Goal: Navigation & Orientation: Find specific page/section

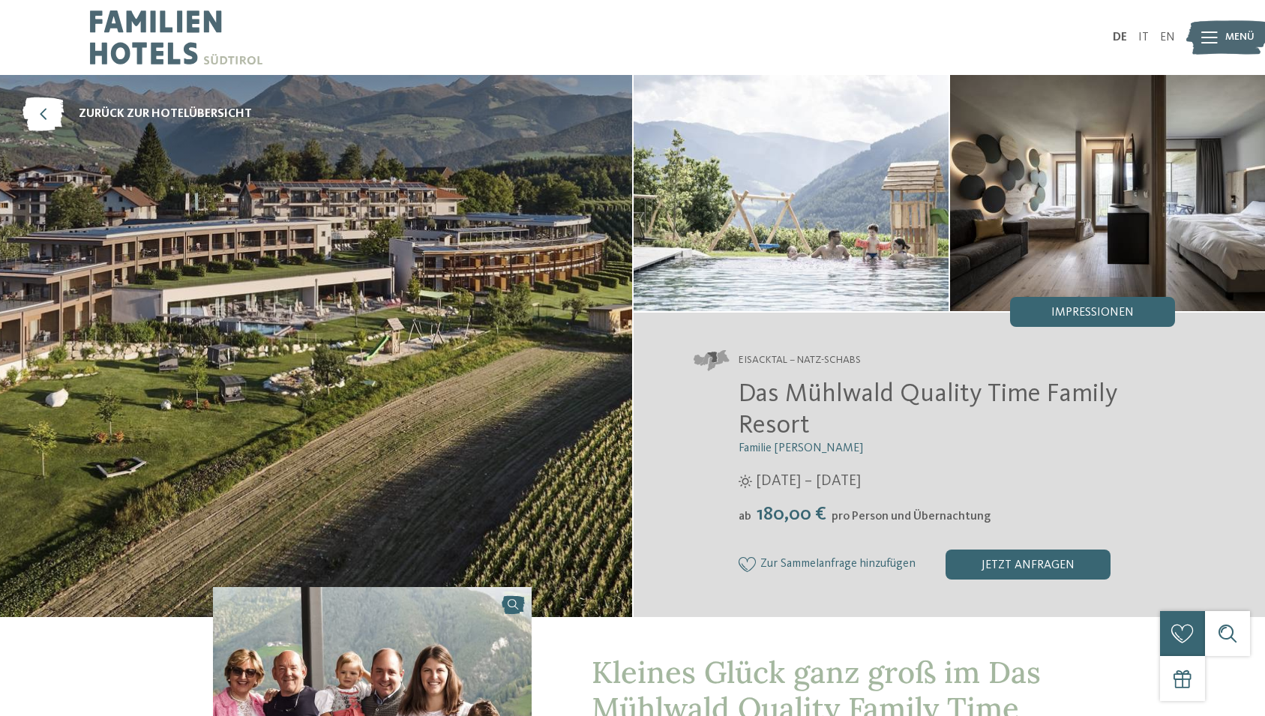
click at [835, 138] on img at bounding box center [791, 193] width 315 height 236
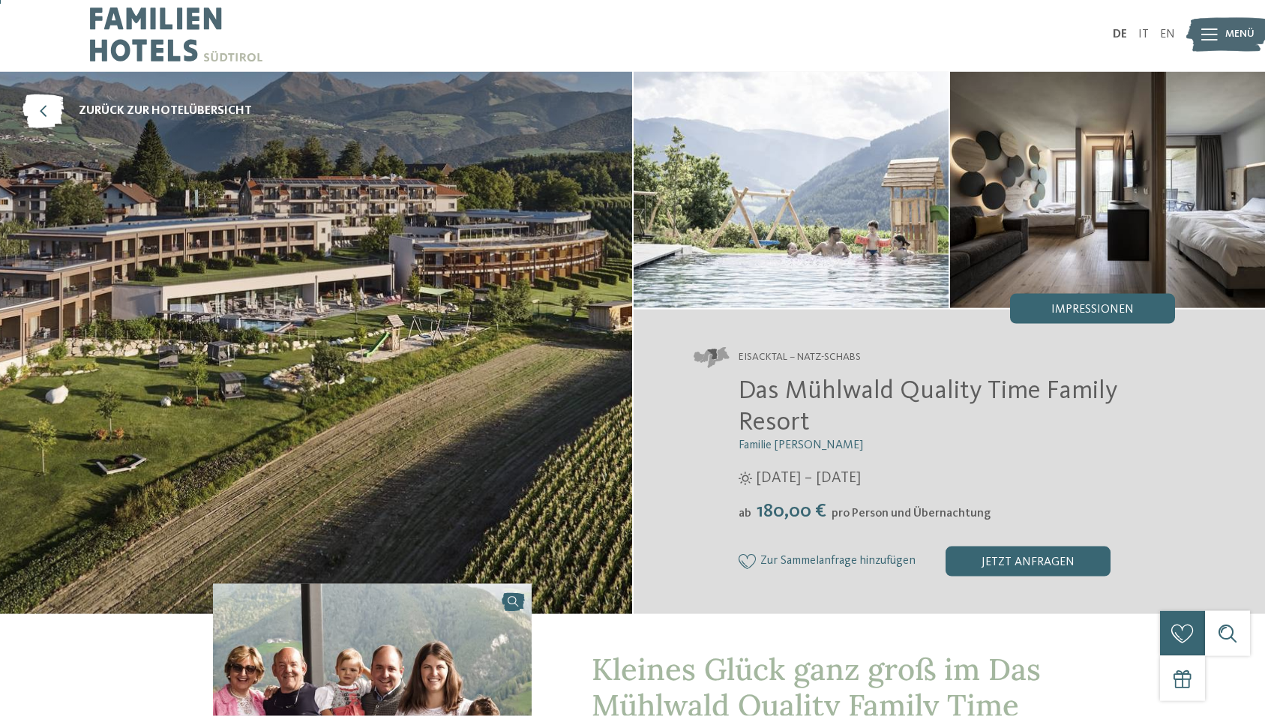
click at [752, 50] on div "DE IT EN Menü" at bounding box center [904, 34] width 543 height 75
click at [648, 64] on div "DE IT EN Menü" at bounding box center [904, 34] width 543 height 75
click at [706, 95] on img at bounding box center [791, 190] width 315 height 236
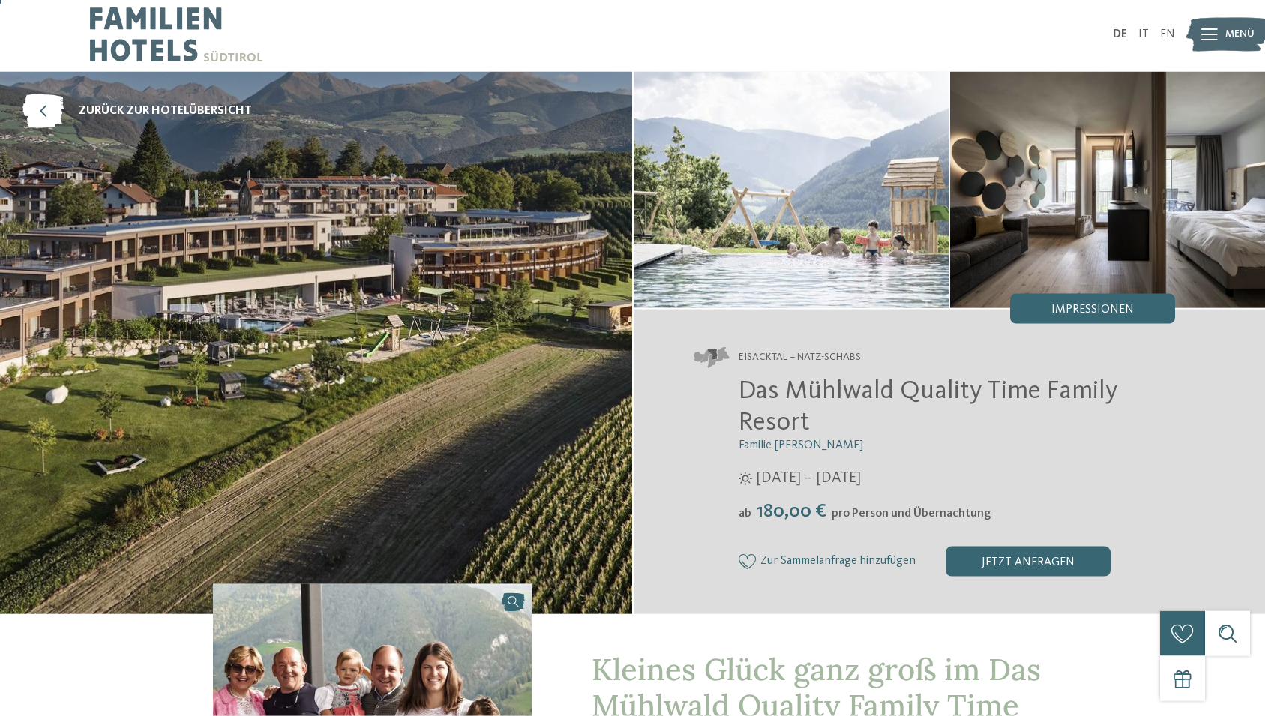
click at [706, 95] on img at bounding box center [791, 190] width 315 height 236
click at [719, 86] on img at bounding box center [791, 190] width 315 height 236
click at [724, 85] on img at bounding box center [791, 190] width 315 height 236
click at [1061, 229] on img at bounding box center [1107, 190] width 315 height 236
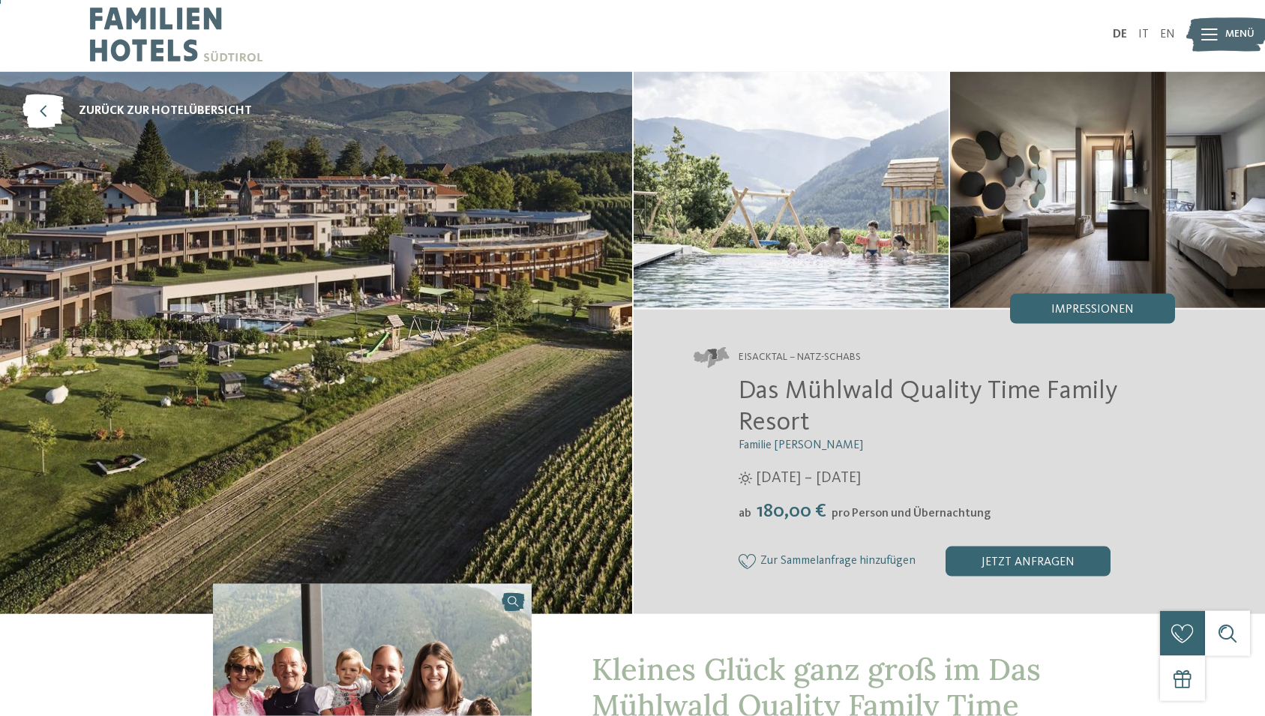
click at [1061, 229] on img at bounding box center [1107, 190] width 315 height 236
click at [1004, 249] on img at bounding box center [1107, 190] width 315 height 236
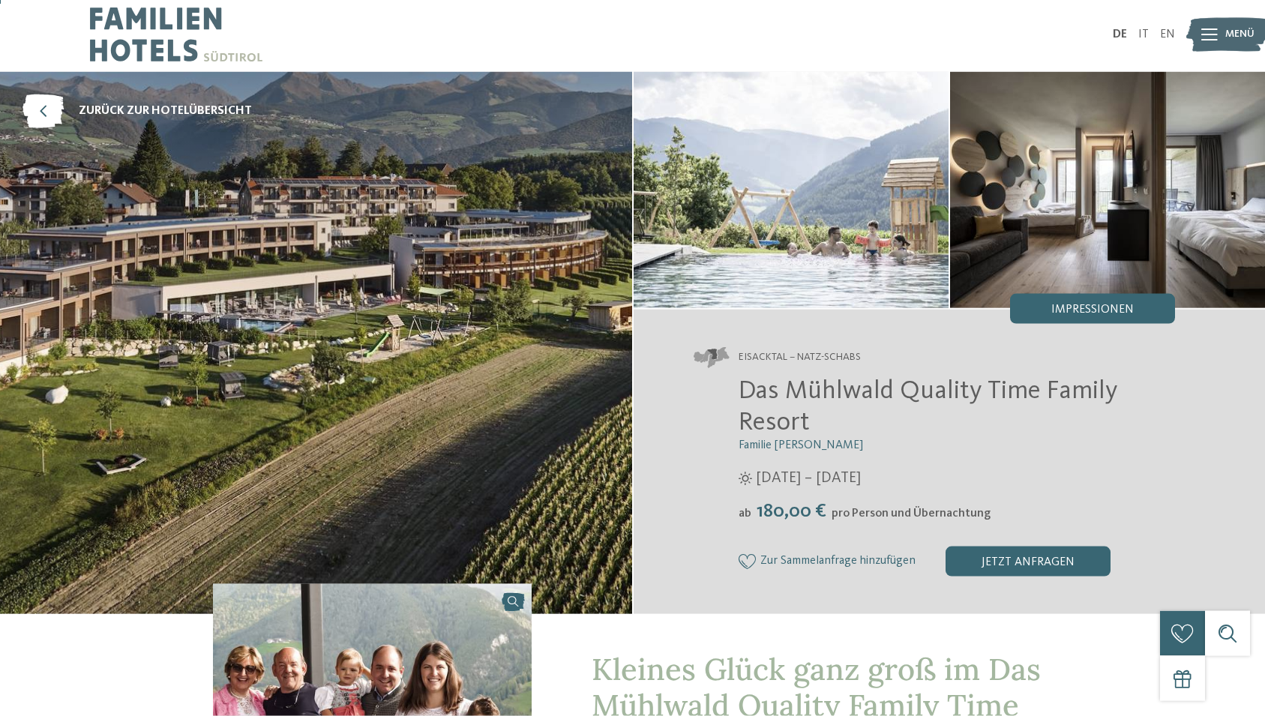
click at [1004, 249] on img at bounding box center [1107, 190] width 315 height 236
click at [1007, 247] on img at bounding box center [1107, 190] width 315 height 236
click at [1011, 256] on img at bounding box center [1107, 190] width 315 height 236
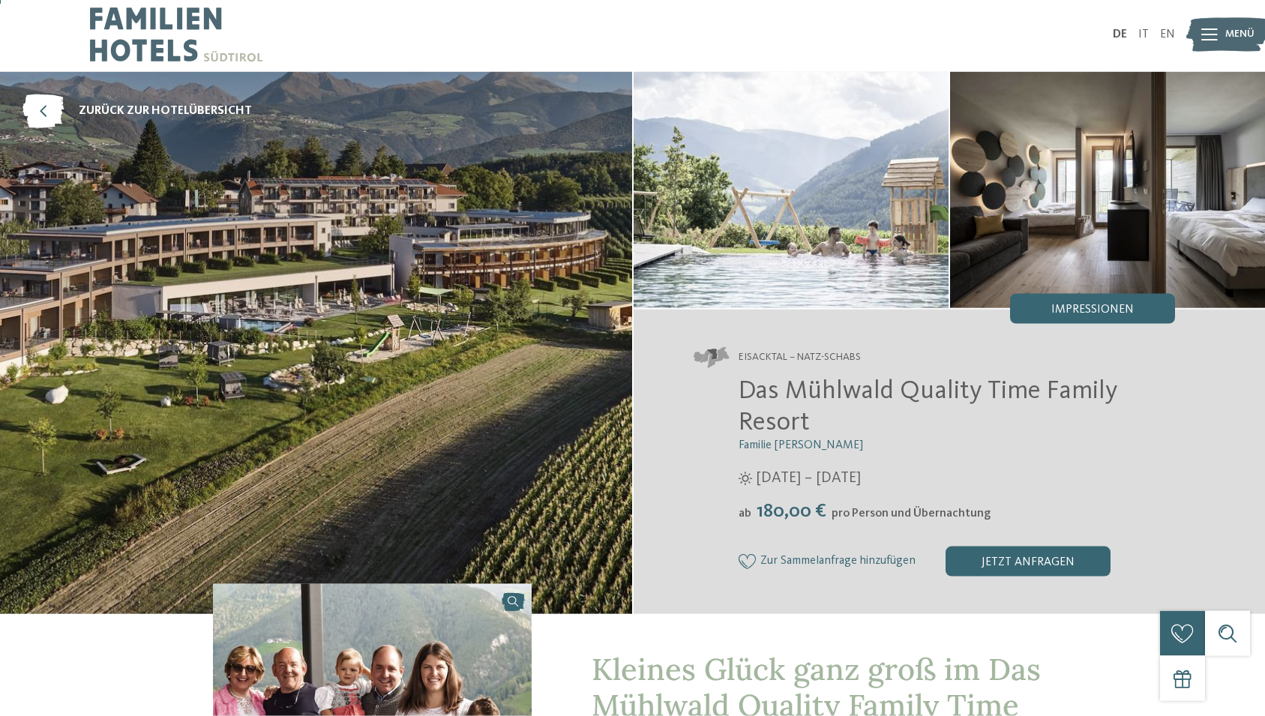
click at [1014, 255] on img at bounding box center [1107, 190] width 315 height 236
click at [1020, 253] on img at bounding box center [1107, 190] width 315 height 236
click at [780, 12] on div "DE IT EN Menü" at bounding box center [904, 34] width 543 height 75
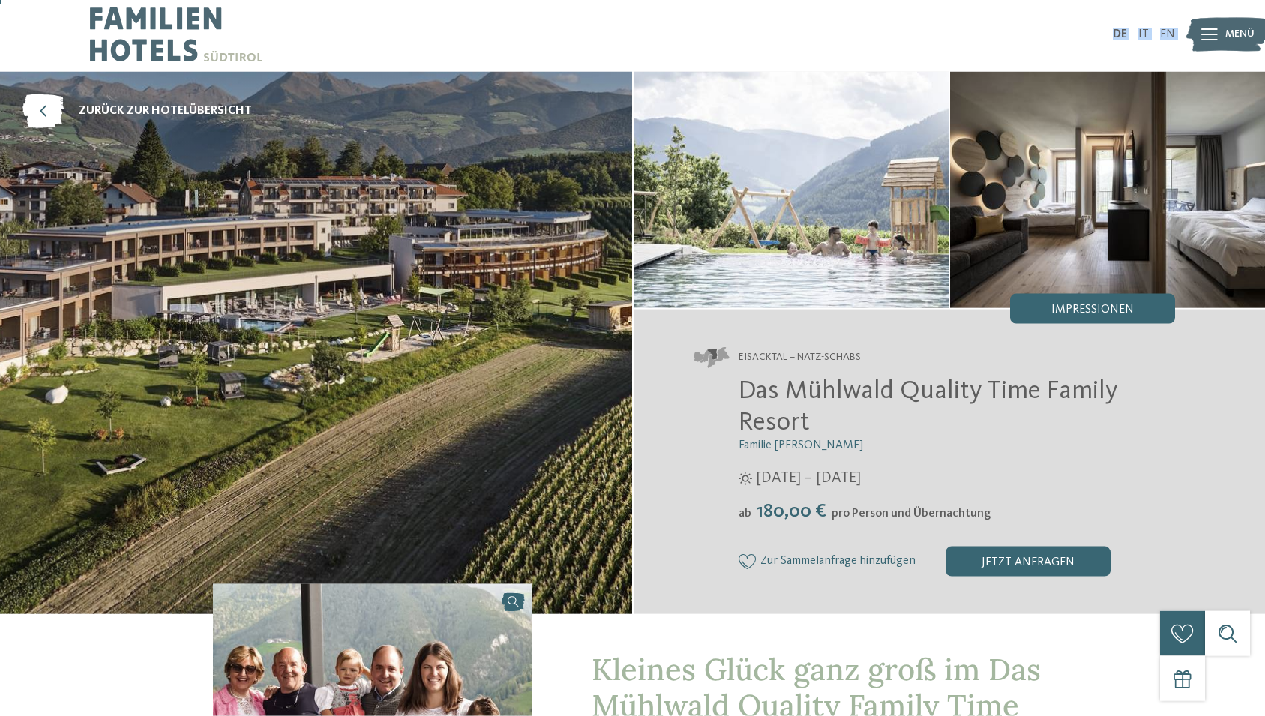
click at [780, 12] on div "DE IT EN Menü" at bounding box center [904, 34] width 543 height 75
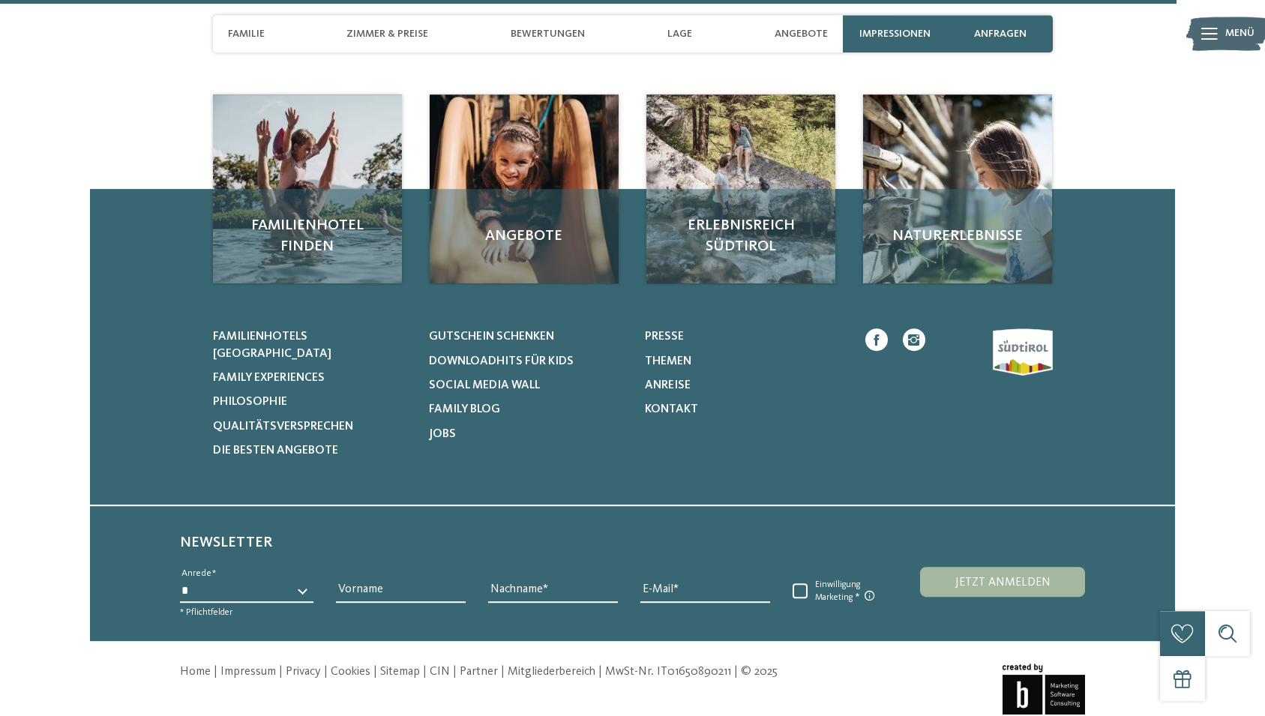
scroll to position [5180, 0]
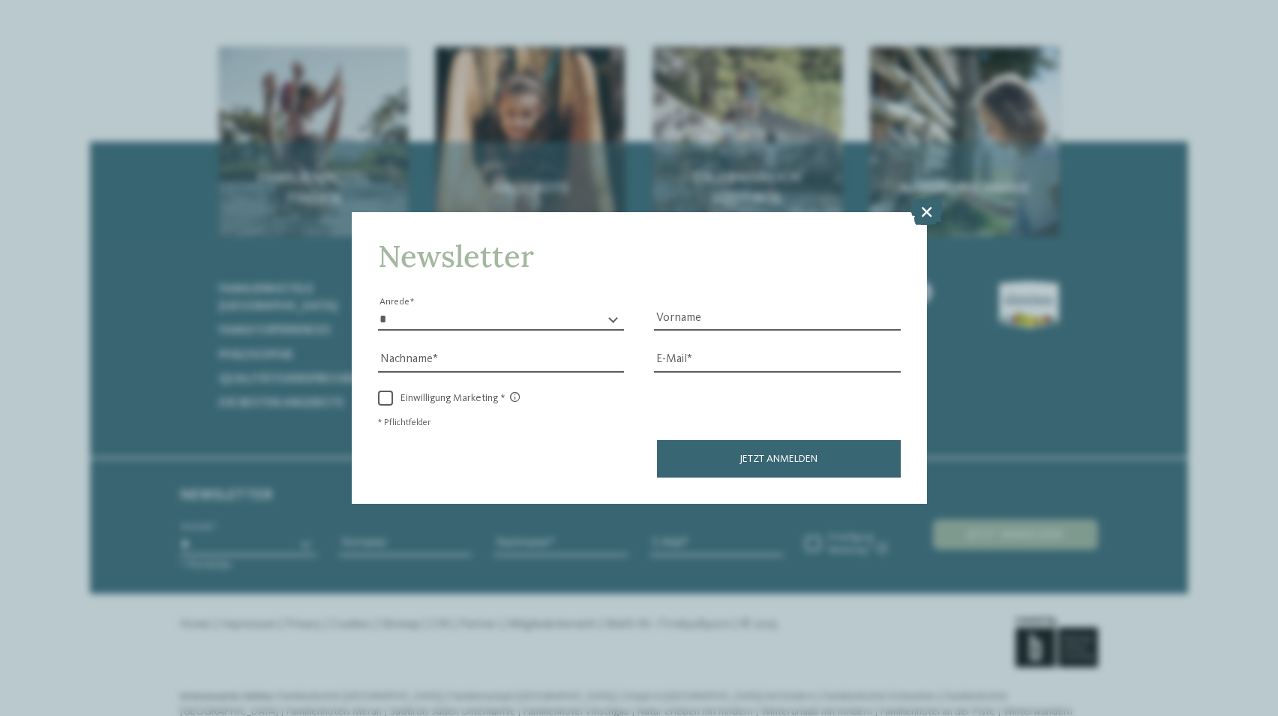
click at [784, 10] on div "Newsletter * **** **** ******* ****** Anrede Vorname Nachname Link" at bounding box center [639, 358] width 1278 height 716
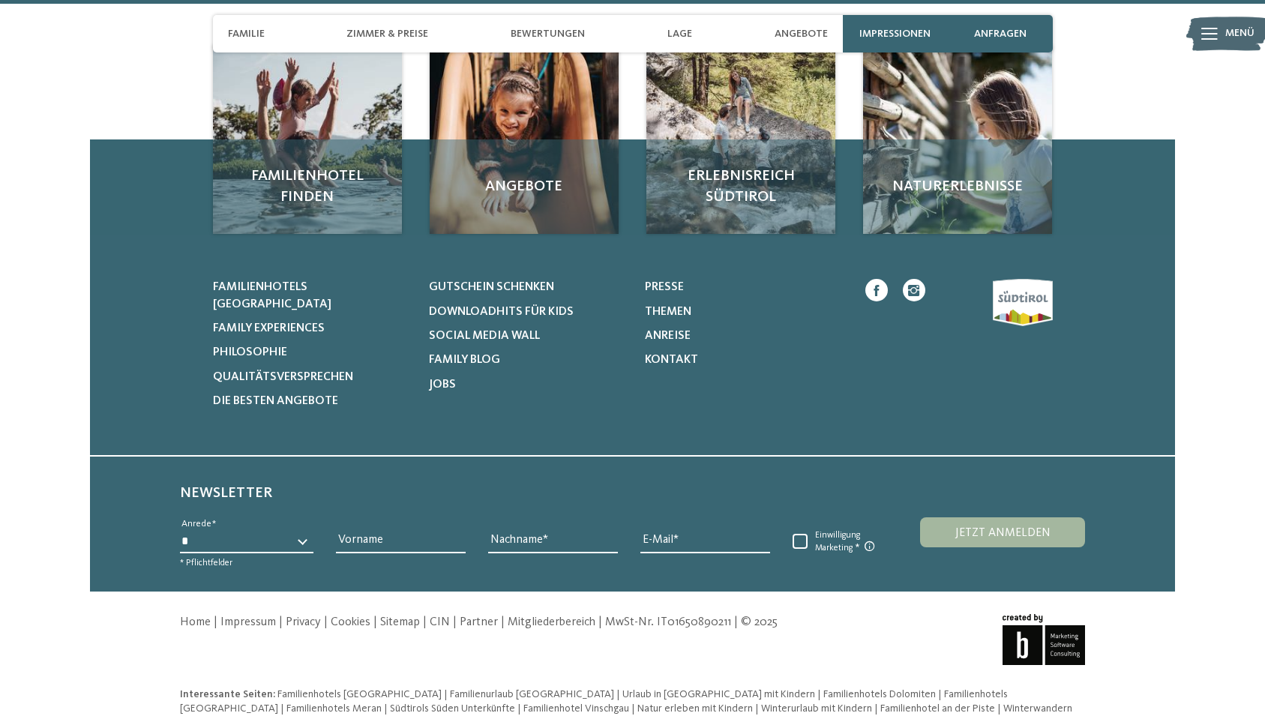
click at [59, 73] on footer "Familienhotel finden Angebote Erlebnisreich [GEOGRAPHIC_DATA] Jobs *" at bounding box center [632, 407] width 1265 height 724
